Goal: Task Accomplishment & Management: Use online tool/utility

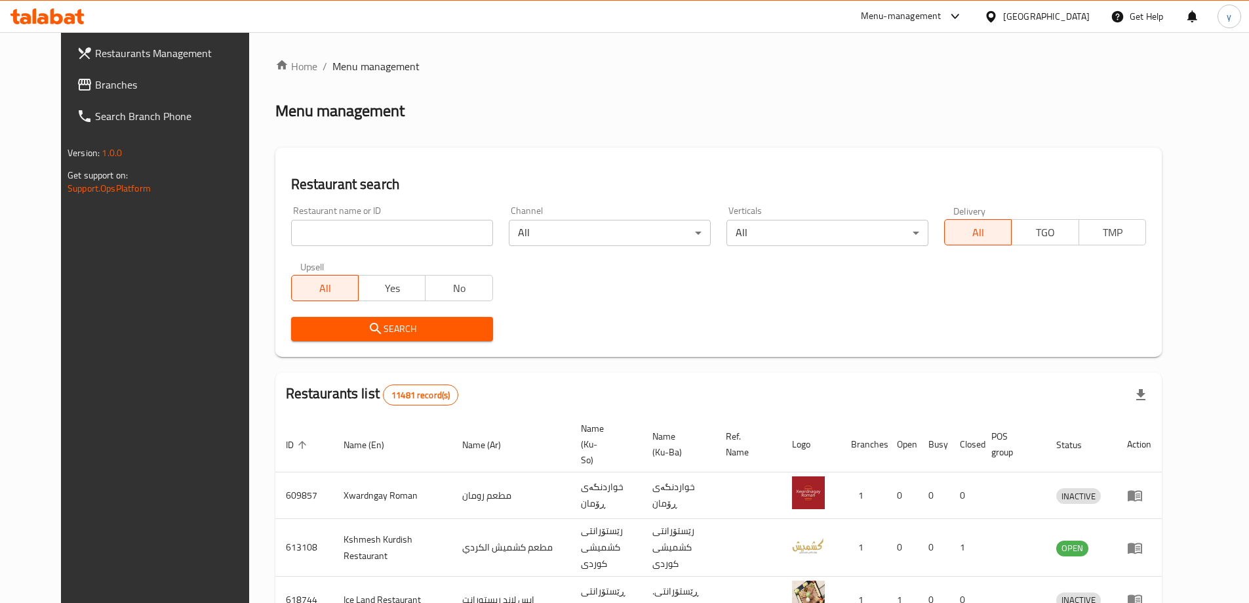
click at [123, 93] on link "Branches" at bounding box center [167, 84] width 203 height 31
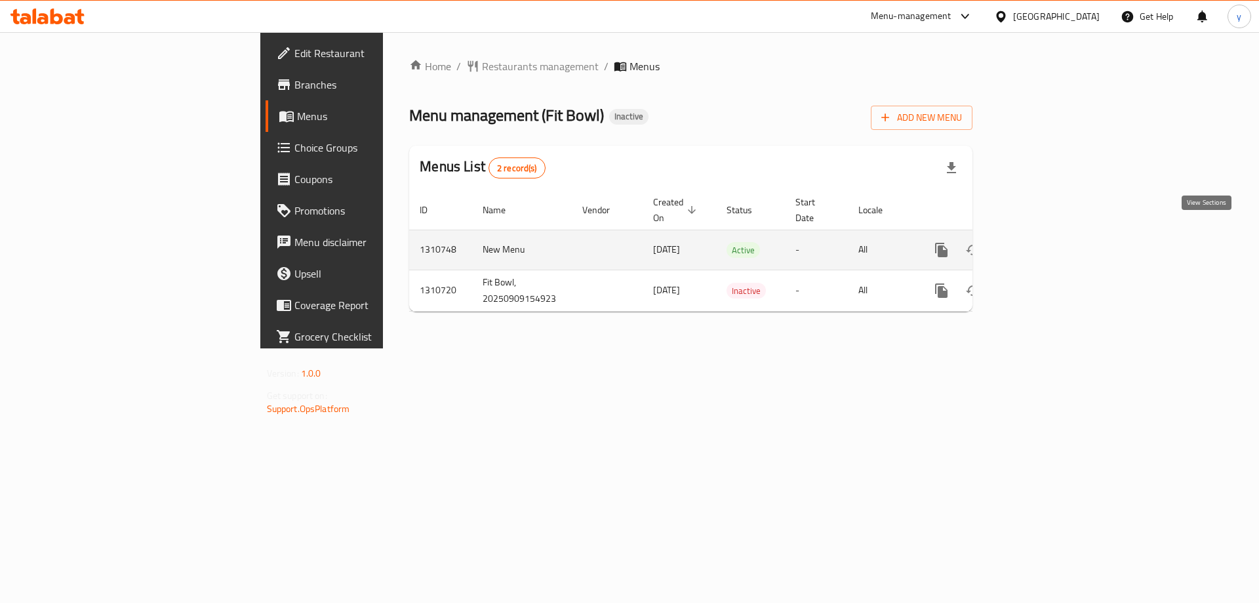
click at [1044, 242] on icon "enhanced table" at bounding box center [1036, 250] width 16 height 16
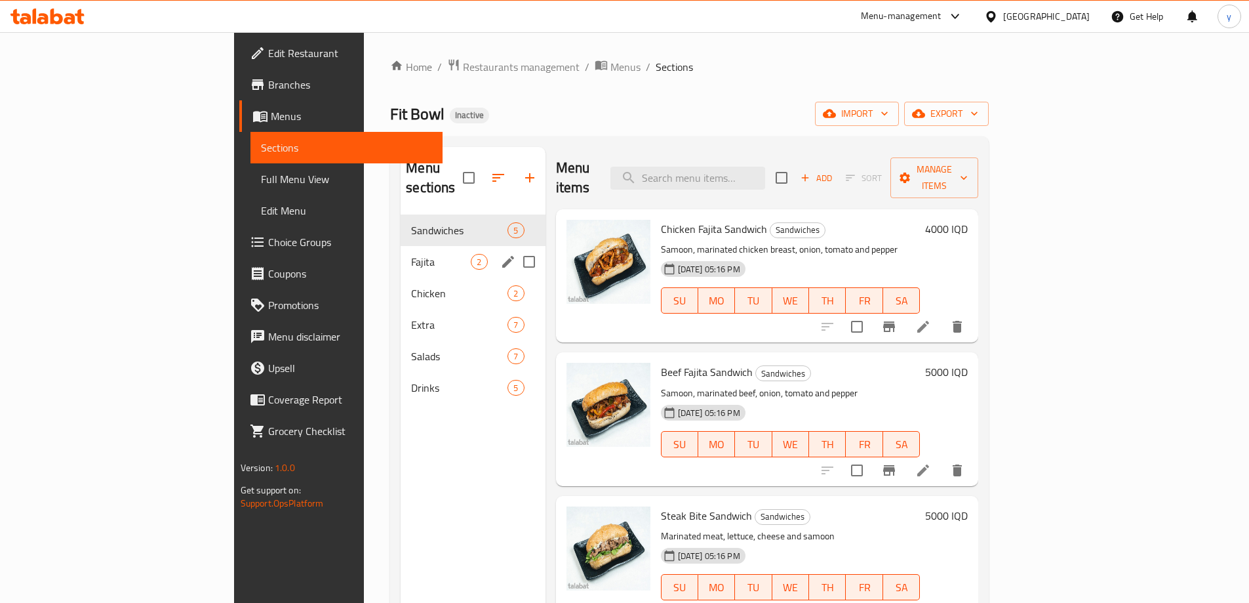
click at [401, 256] on div "Fajita 2" at bounding box center [473, 261] width 144 height 31
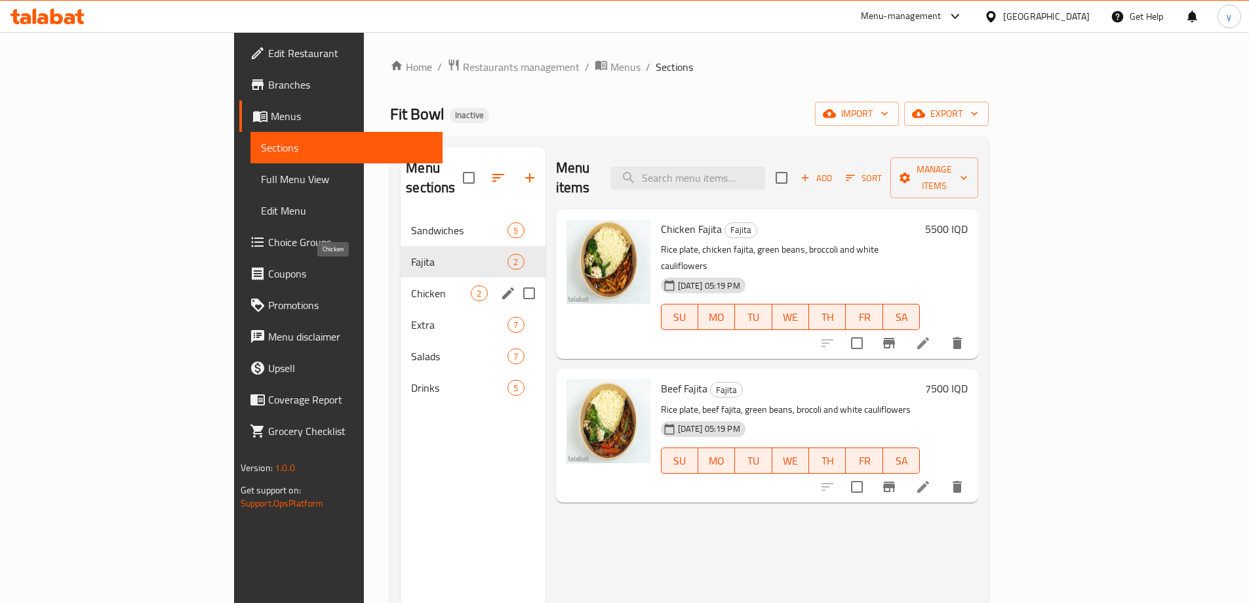
click at [411, 285] on span "Chicken" at bounding box center [441, 293] width 60 height 16
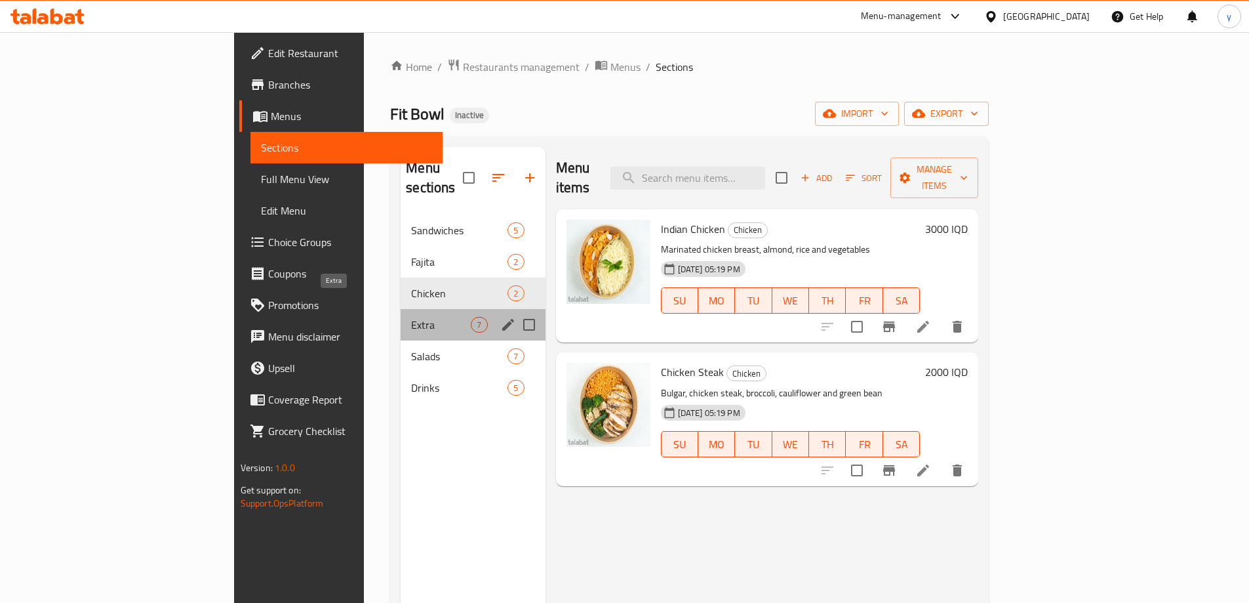
click at [411, 317] on span "Extra" at bounding box center [441, 325] width 60 height 16
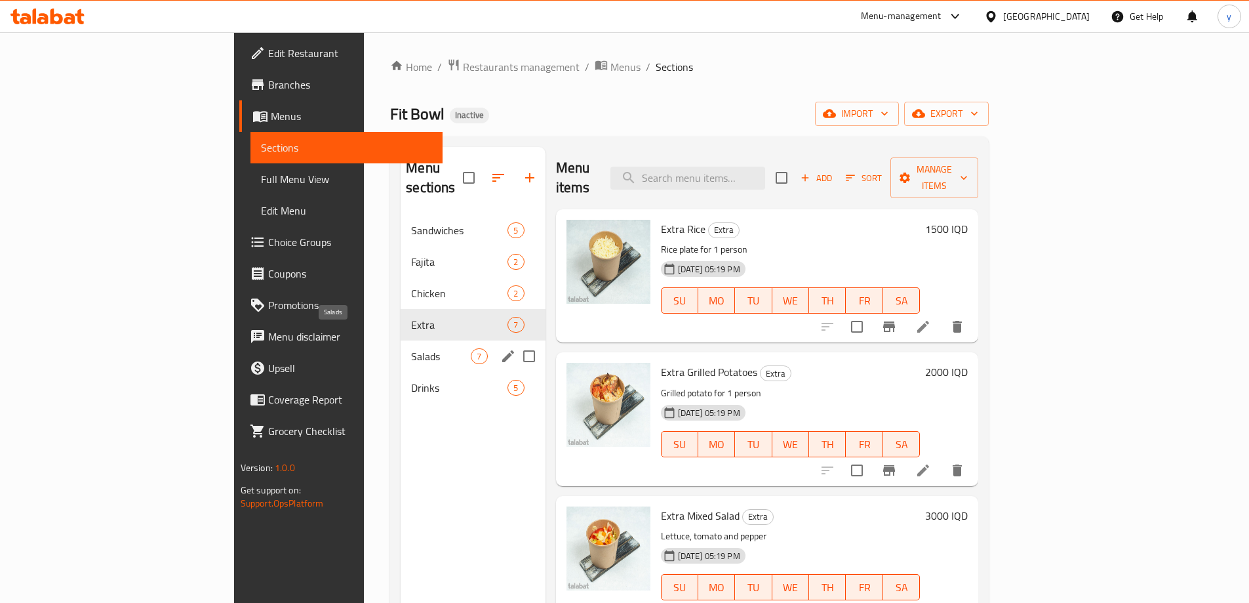
click at [411, 348] on span "Salads" at bounding box center [441, 356] width 60 height 16
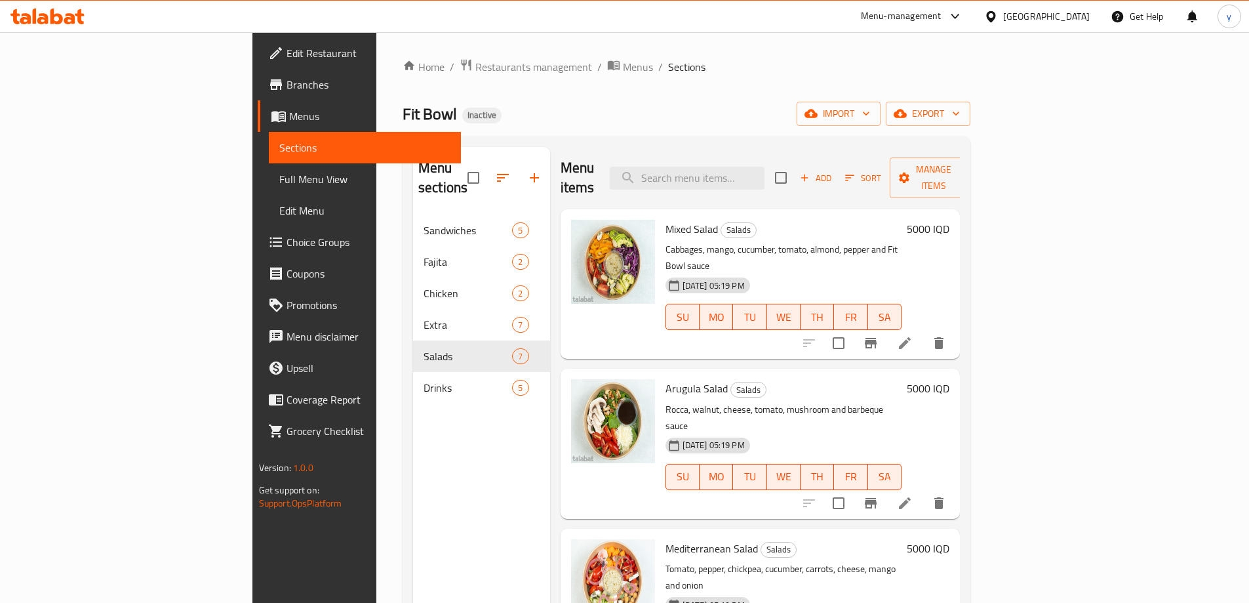
click at [279, 185] on span "Full Menu View" at bounding box center [364, 179] width 171 height 16
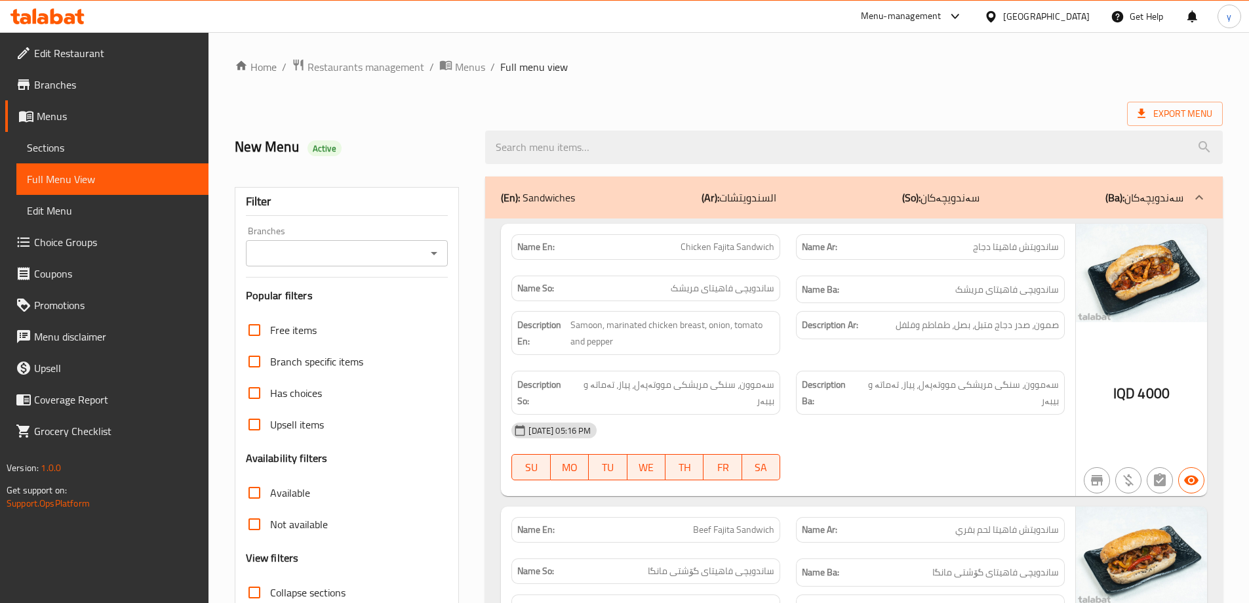
click at [429, 249] on icon "Open" at bounding box center [434, 253] width 16 height 16
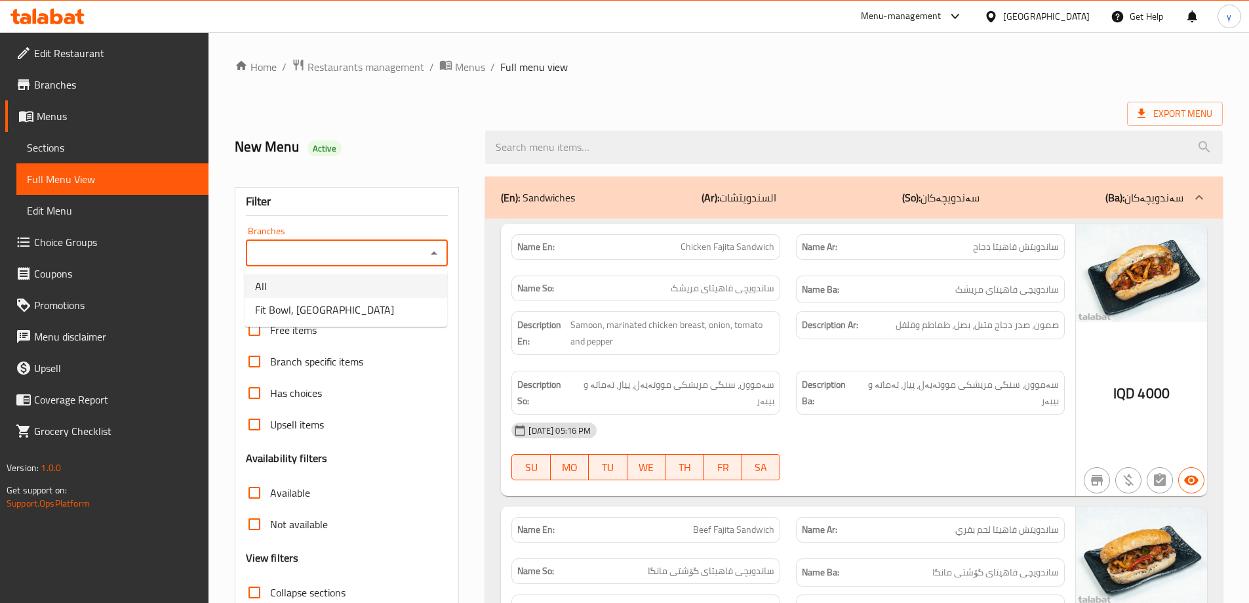
click at [402, 299] on li "Fit Bowl, [GEOGRAPHIC_DATA]" at bounding box center [346, 310] width 203 height 24
type input "Fit Bowl, [GEOGRAPHIC_DATA]"
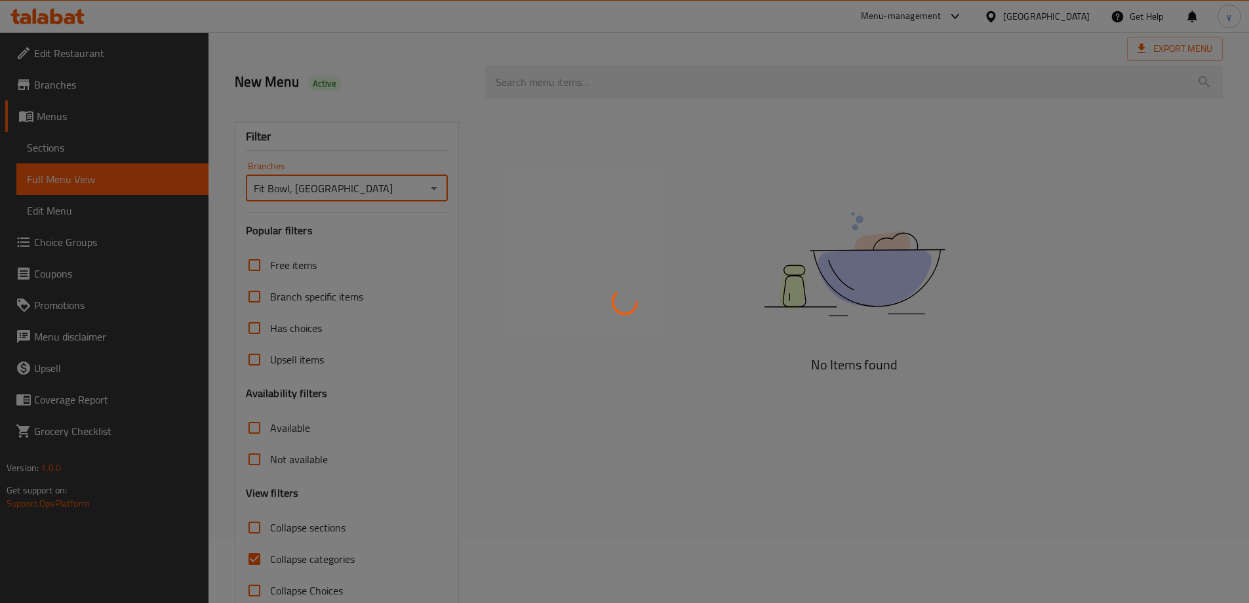
scroll to position [95, 0]
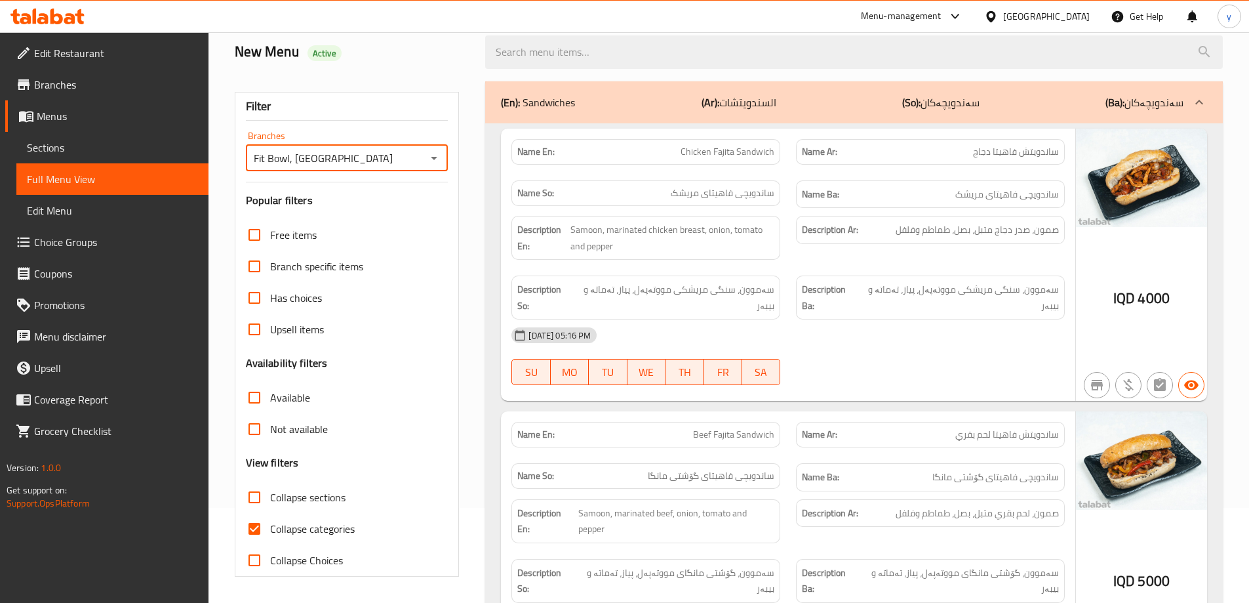
click at [257, 521] on input "Collapse categories" at bounding box center [254, 528] width 31 height 31
checkbox input "false"
click at [270, 498] on input "Collapse sections" at bounding box center [254, 496] width 31 height 31
checkbox input "true"
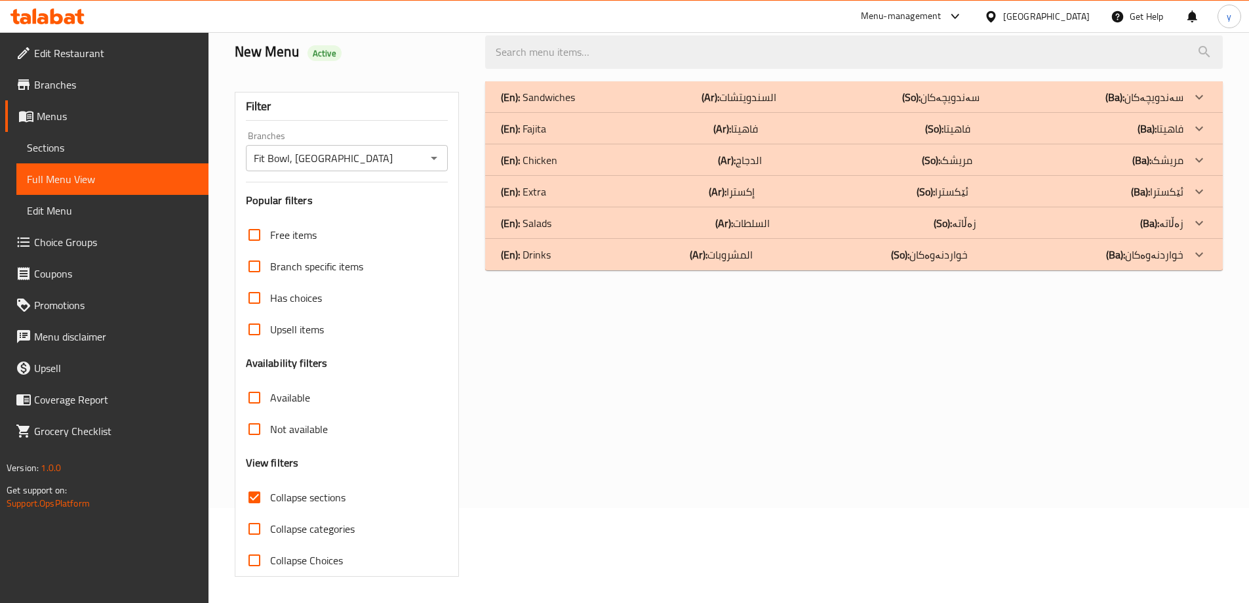
click at [537, 222] on p "(En): Salads" at bounding box center [526, 223] width 50 height 16
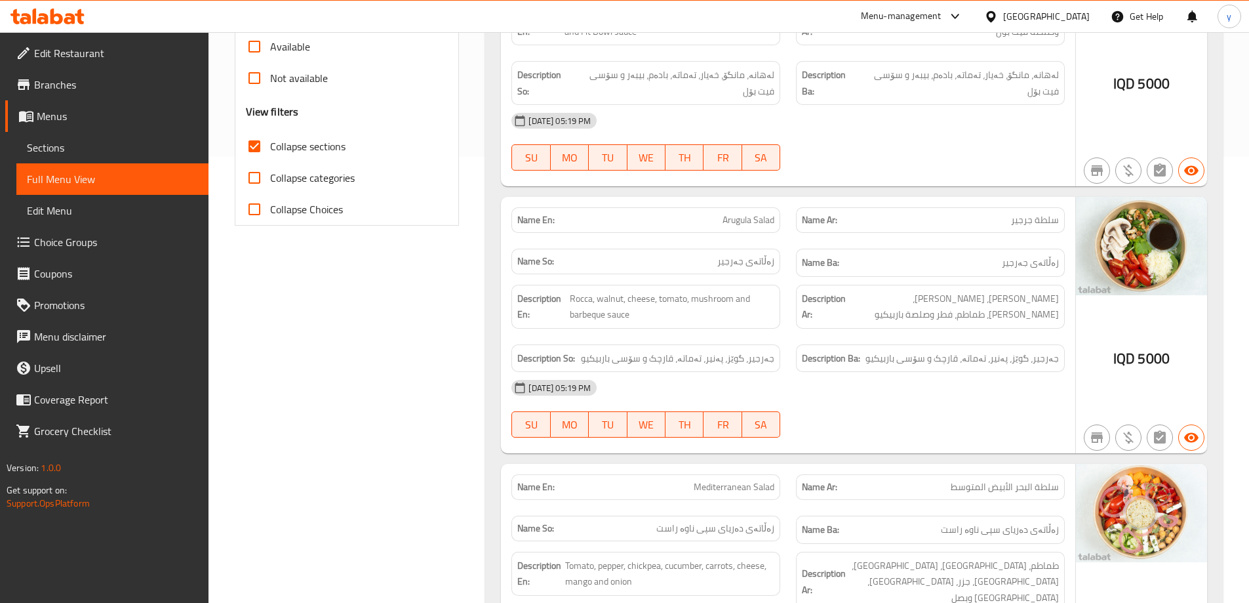
scroll to position [52, 0]
